Goal: Entertainment & Leisure: Consume media (video, audio)

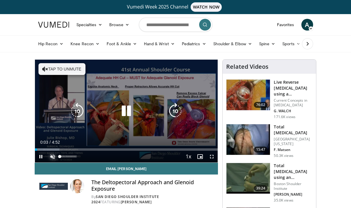
click at [53, 155] on span "Video Player" at bounding box center [53, 157] width 12 height 12
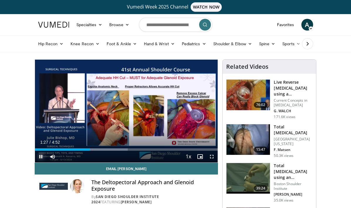
click at [39, 155] on span "Video Player" at bounding box center [41, 157] width 12 height 12
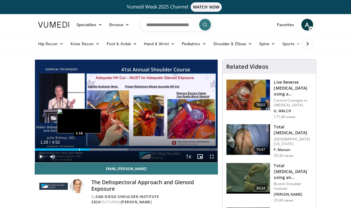
click at [79, 150] on div "Progress Bar" at bounding box center [79, 149] width 1 height 2
click at [75, 149] on div "Progress Bar" at bounding box center [75, 149] width 1 height 2
click at [70, 149] on div "Progress Bar" at bounding box center [70, 149] width 1 height 2
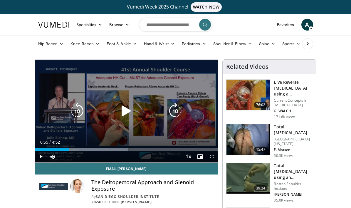
click at [127, 118] on icon "Video Player" at bounding box center [126, 111] width 16 height 16
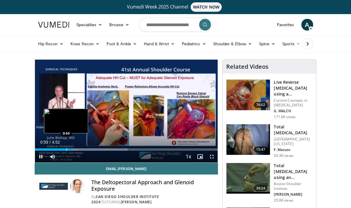
click at [66, 148] on div "Loaded : 50.87% 0:59 0:50" at bounding box center [126, 148] width 183 height 6
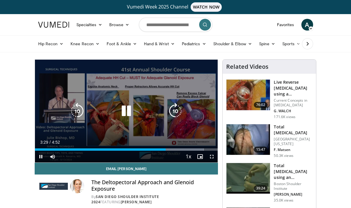
click at [168, 121] on div "10 seconds Tap to unmute" at bounding box center [126, 111] width 183 height 103
